Goal: Find specific page/section: Find specific page/section

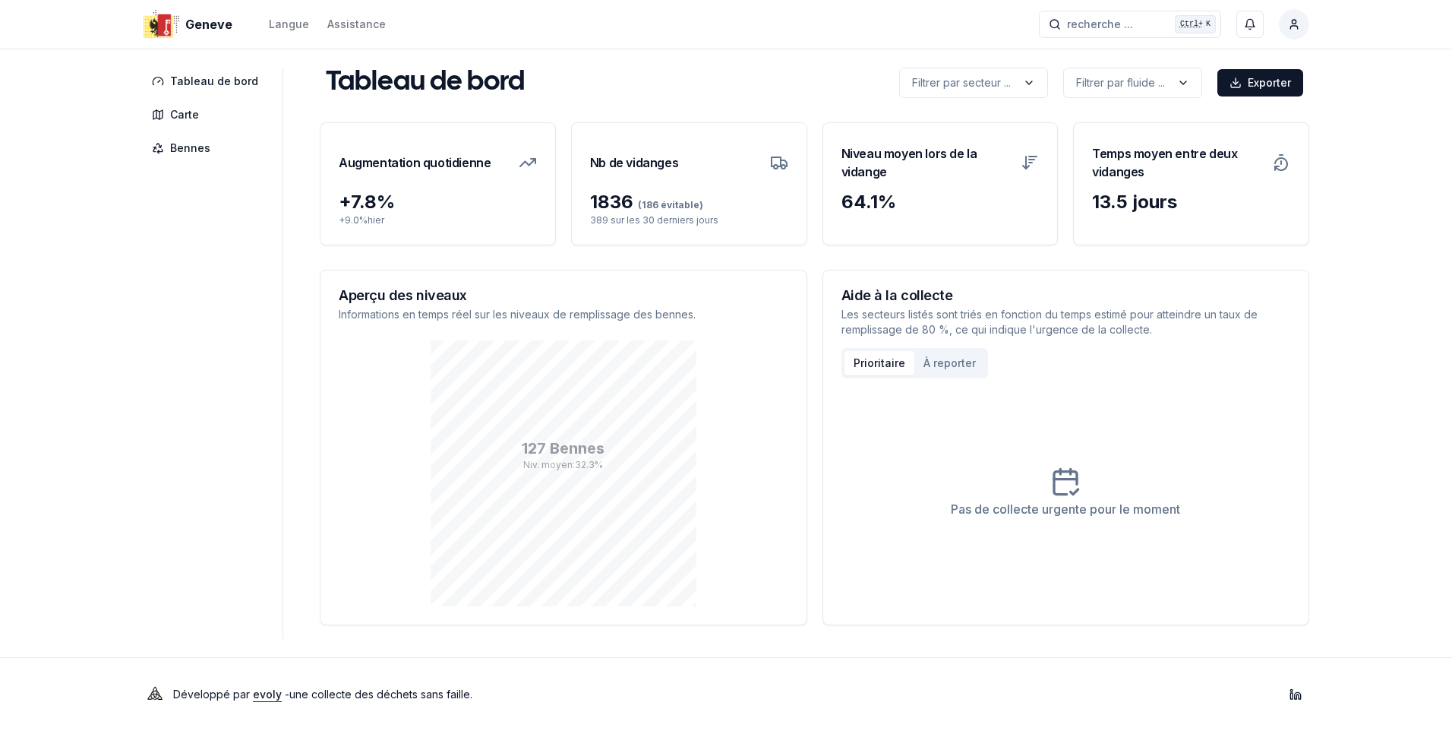
click at [1393, 70] on div "Geneve Langue Assistance recherche ... recherche ... Ctrl+ K Constantin Tableau…" at bounding box center [726, 365] width 1452 height 731
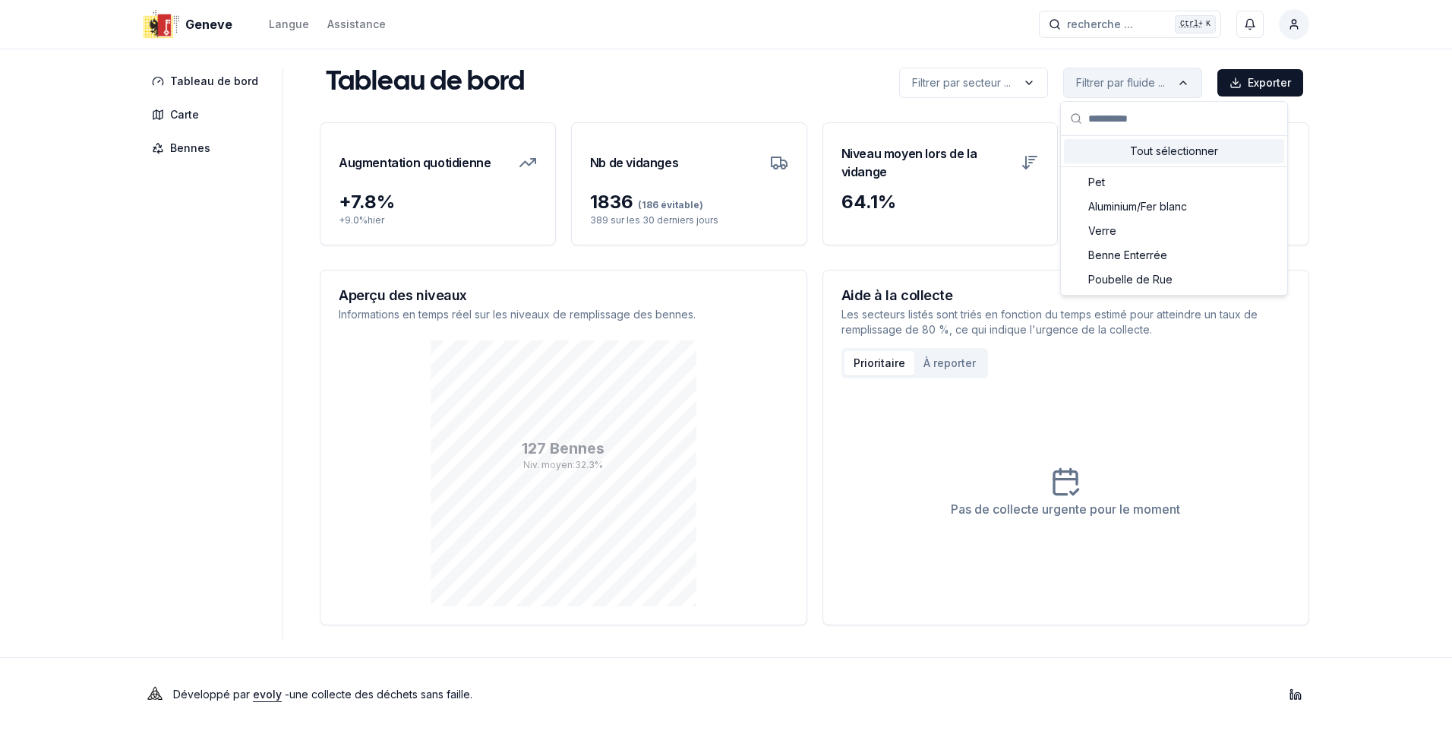
click at [1183, 72] on html "Geneve Langue Assistance recherche ... recherche ... Ctrl+ K Constantin Tableau…" at bounding box center [726, 365] width 1452 height 731
click at [1138, 260] on span "Benne Enterrée" at bounding box center [1127, 255] width 79 height 15
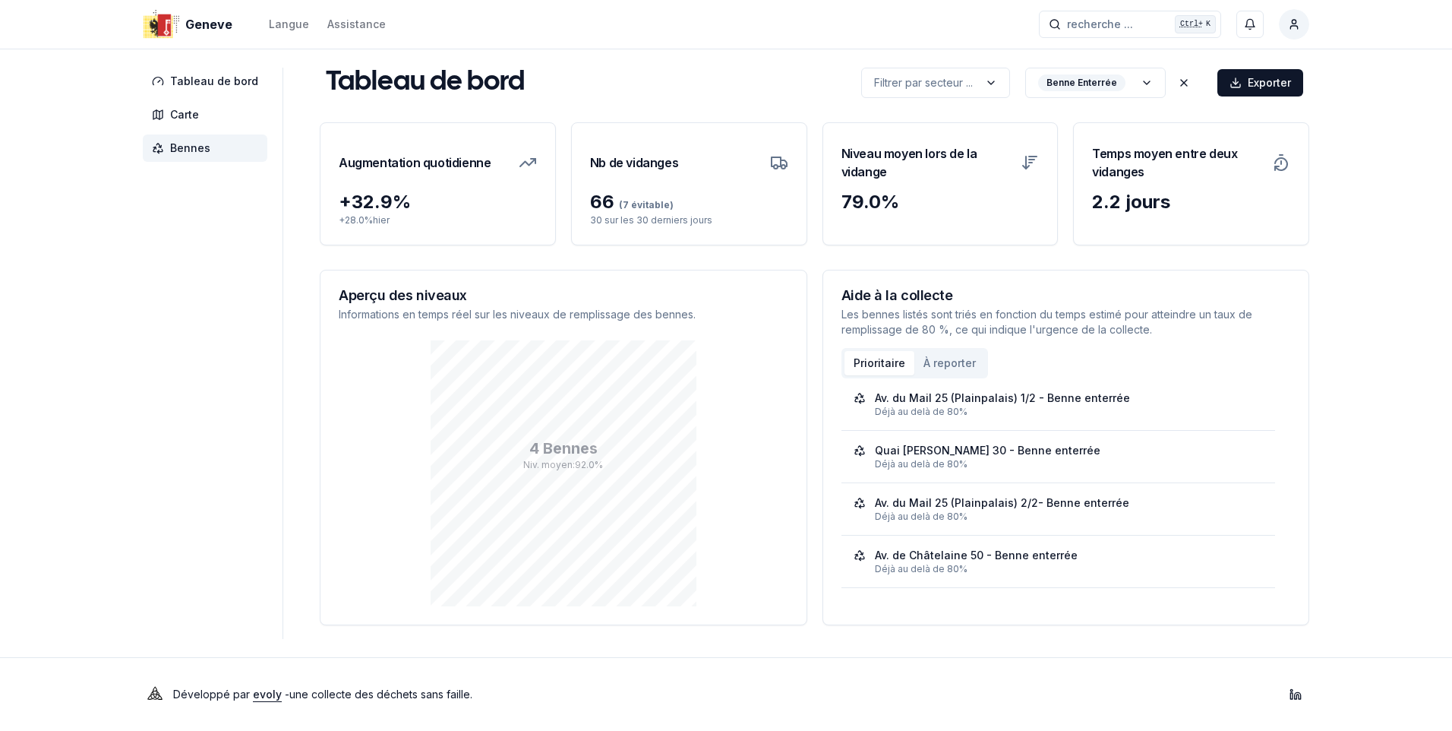
click at [171, 150] on span "Bennes" at bounding box center [190, 148] width 40 height 15
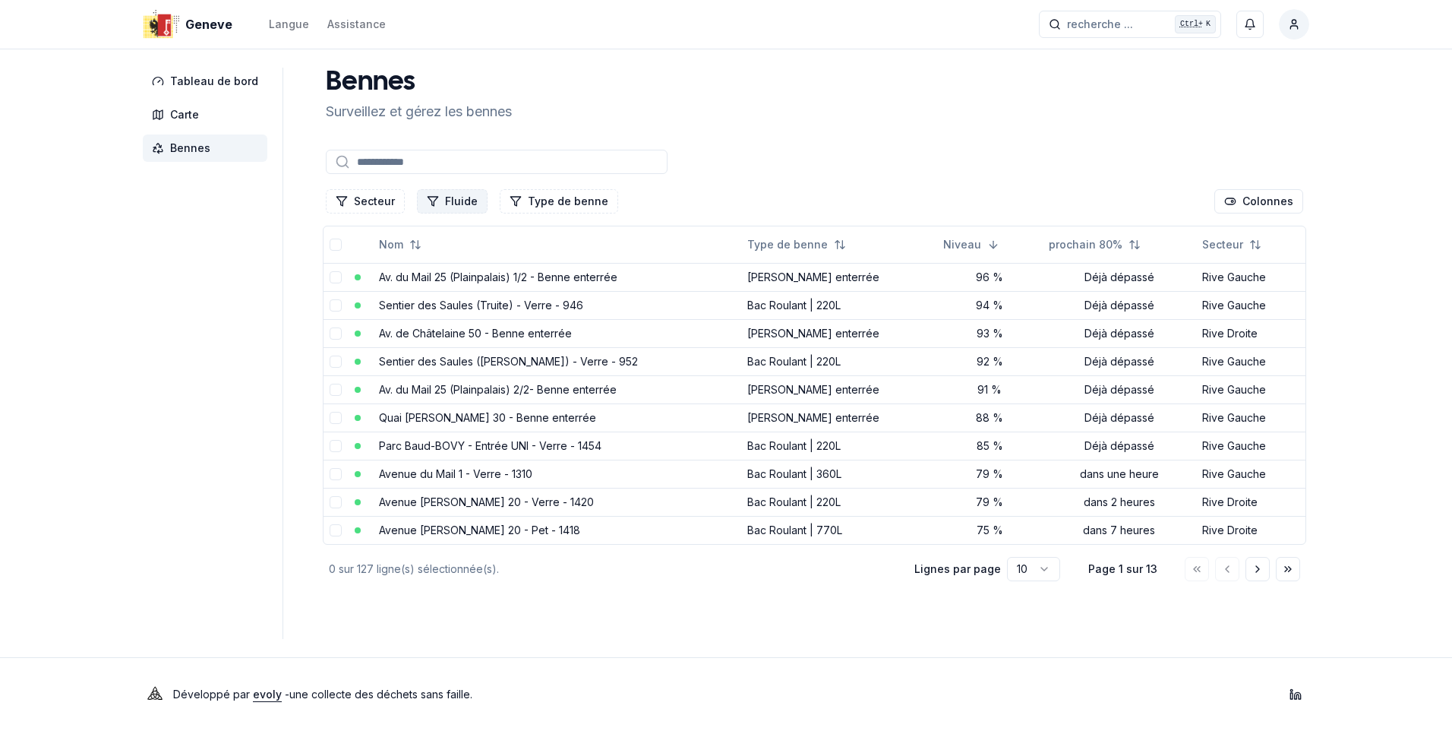
click at [443, 204] on button "Fluide" at bounding box center [452, 201] width 71 height 24
click at [426, 292] on div "Suggestions" at bounding box center [425, 291] width 12 height 12
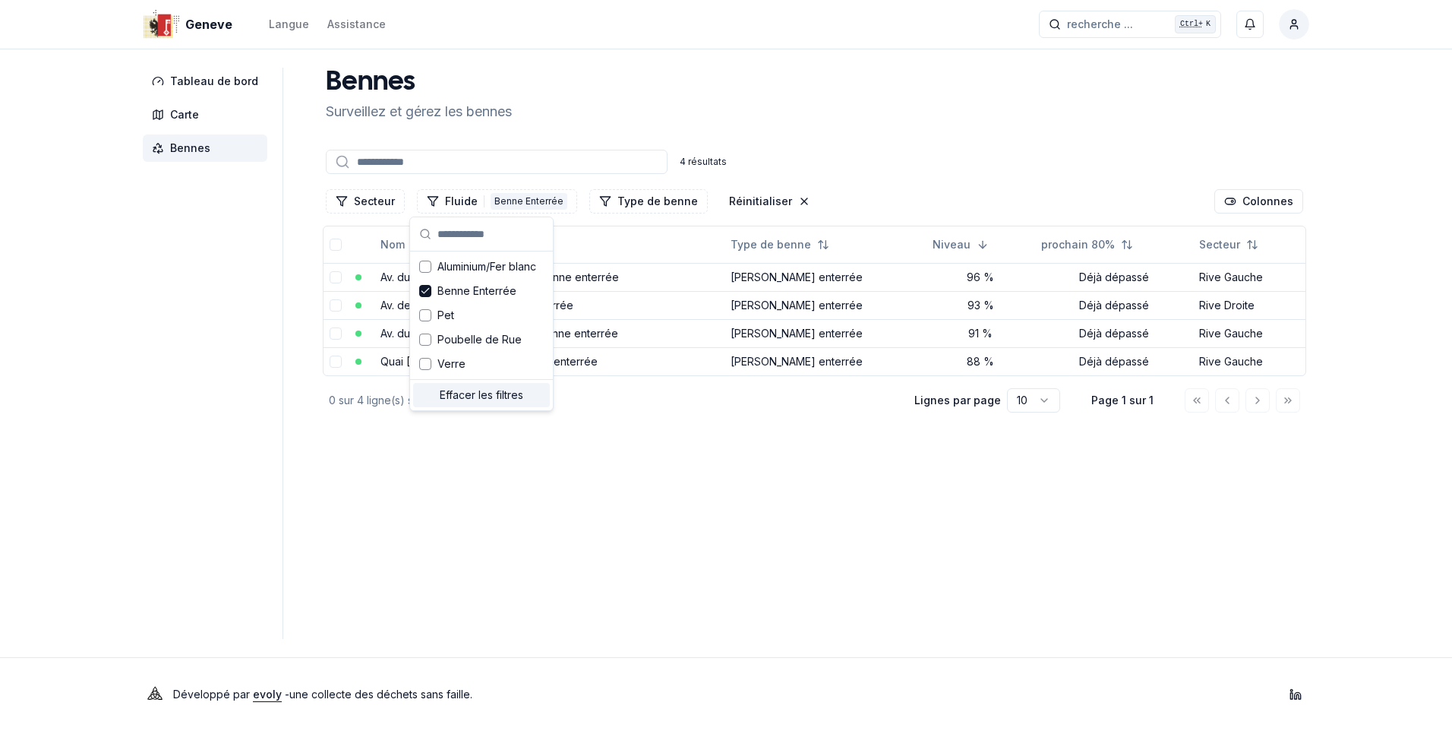
click at [857, 568] on main "[PERSON_NAME] et gérez les bennes 4 résultats Secteur Fluide 1 Benne Enterrée T…" at bounding box center [815, 353] width 990 height 571
